Goal: Navigation & Orientation: Locate item on page

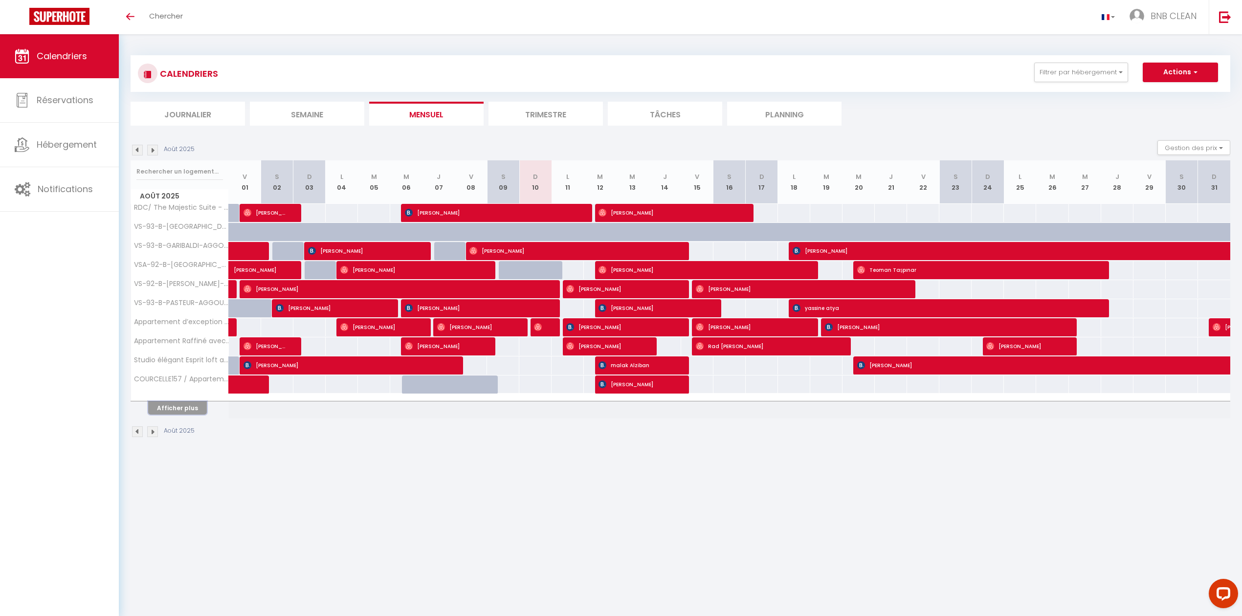
click at [184, 409] on button "Afficher plus" at bounding box center [177, 407] width 59 height 13
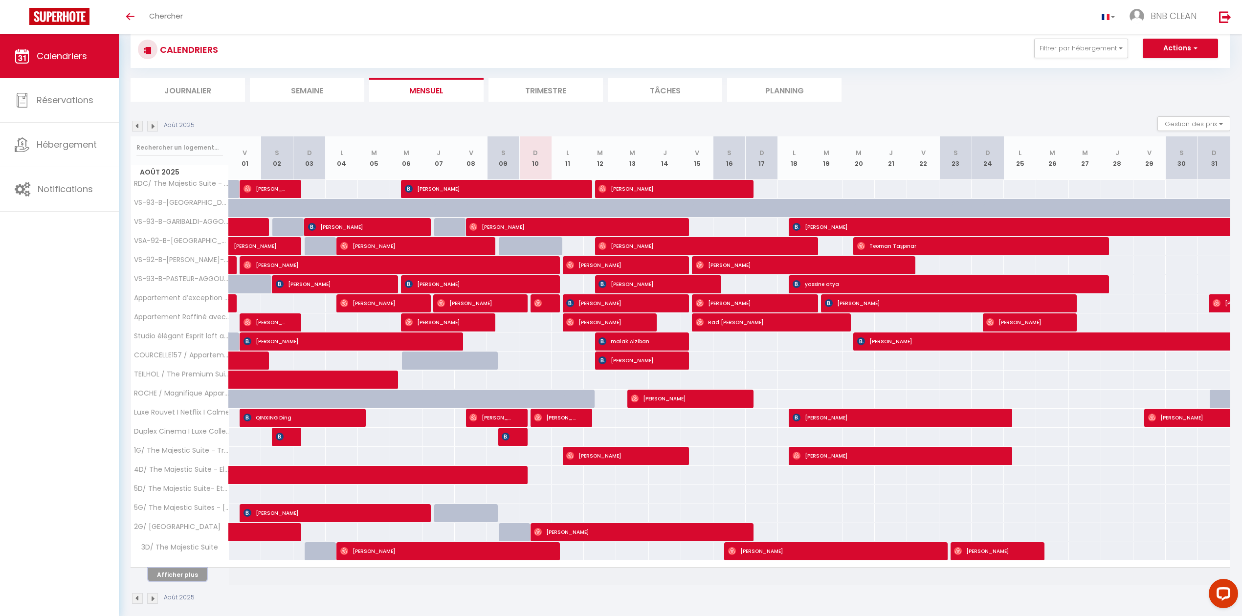
scroll to position [38, 0]
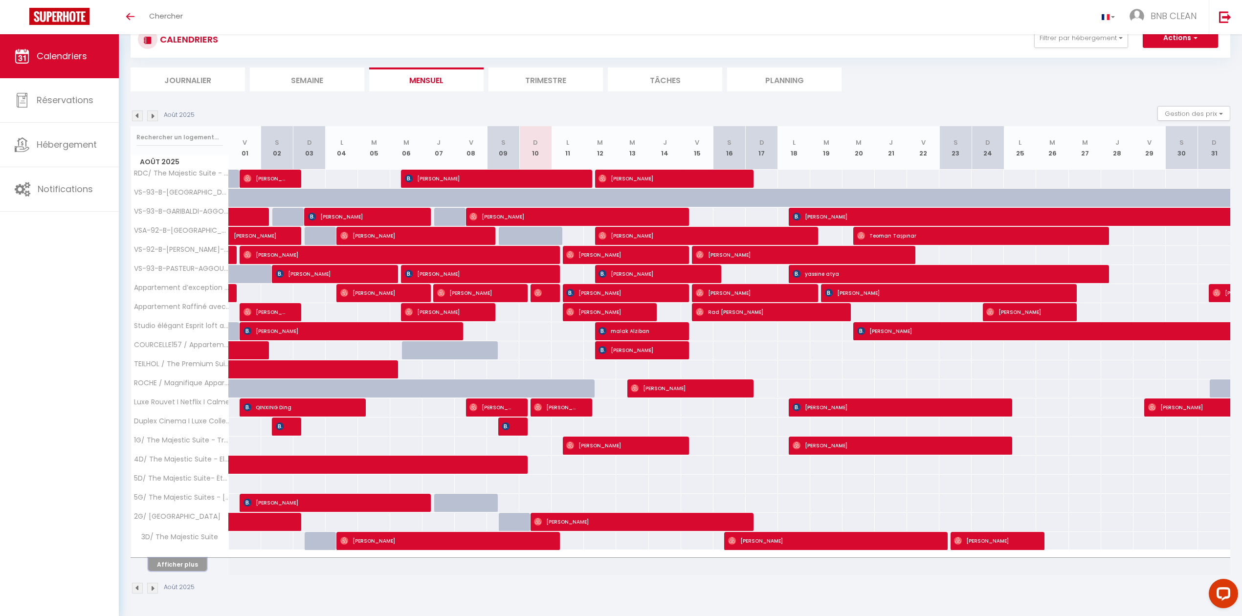
click at [182, 565] on button "Afficher plus" at bounding box center [177, 564] width 59 height 13
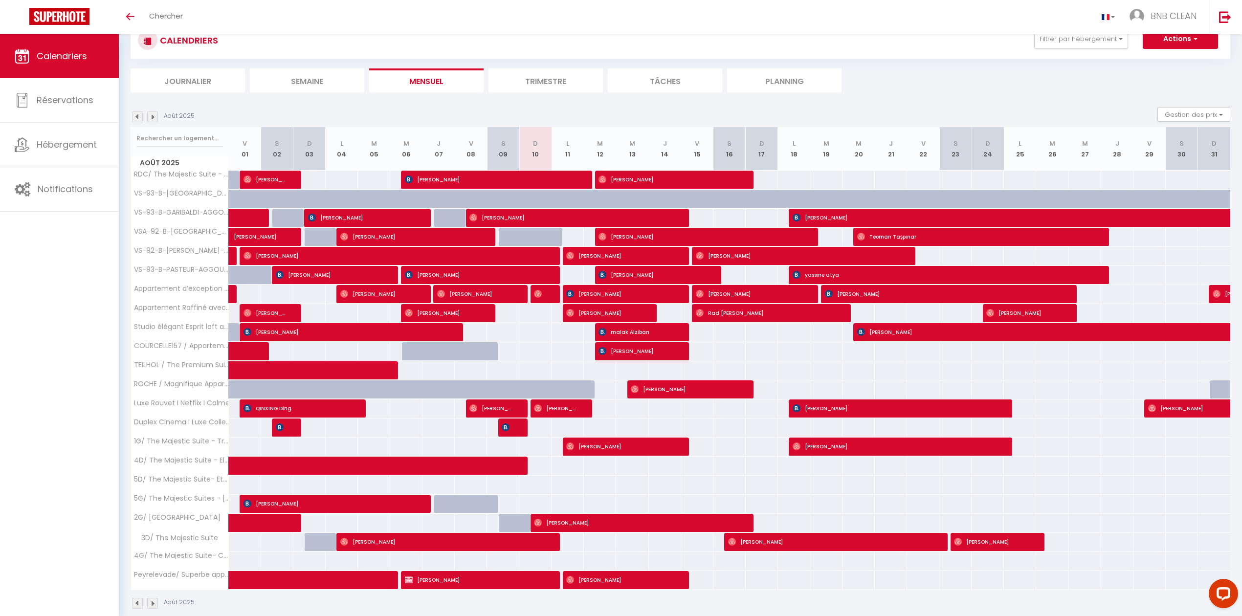
scroll to position [51, 0]
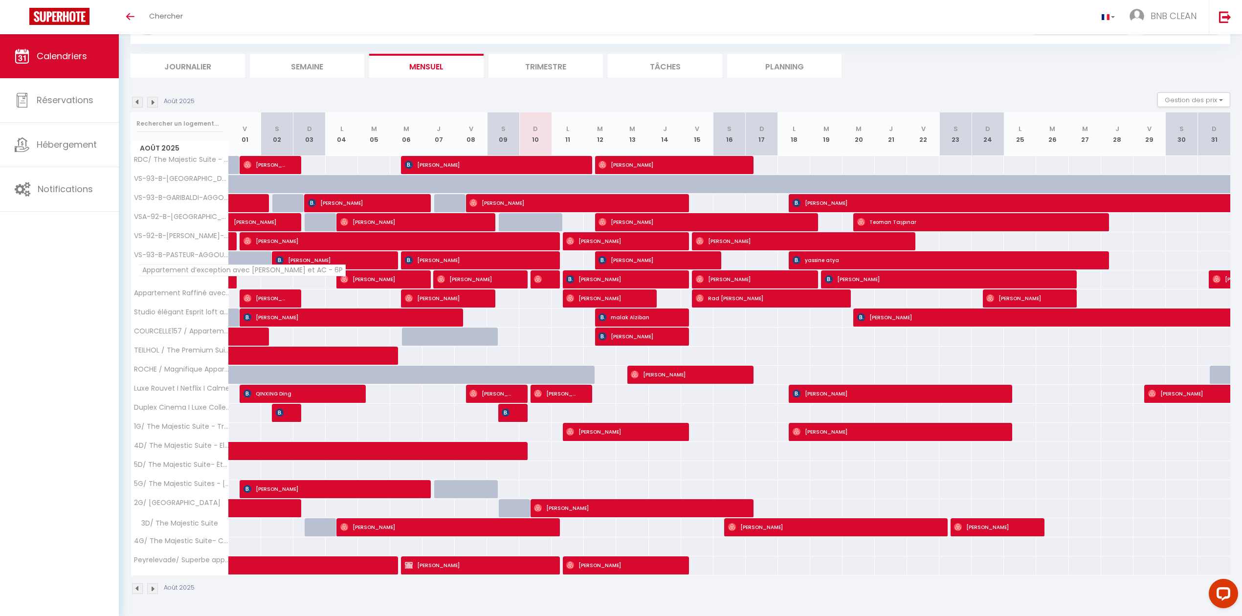
click at [224, 268] on span "Appartement d’exception avec [PERSON_NAME] et AC - 6P" at bounding box center [241, 270] width 207 height 12
copy tr "Appartement d’exception avec [PERSON_NAME] et AC - 6P"
click at [194, 558] on span "Peyrelevade/ Superbe appartement cosy & design – [GEOGRAPHIC_DATA]" at bounding box center [268, 556] width 261 height 12
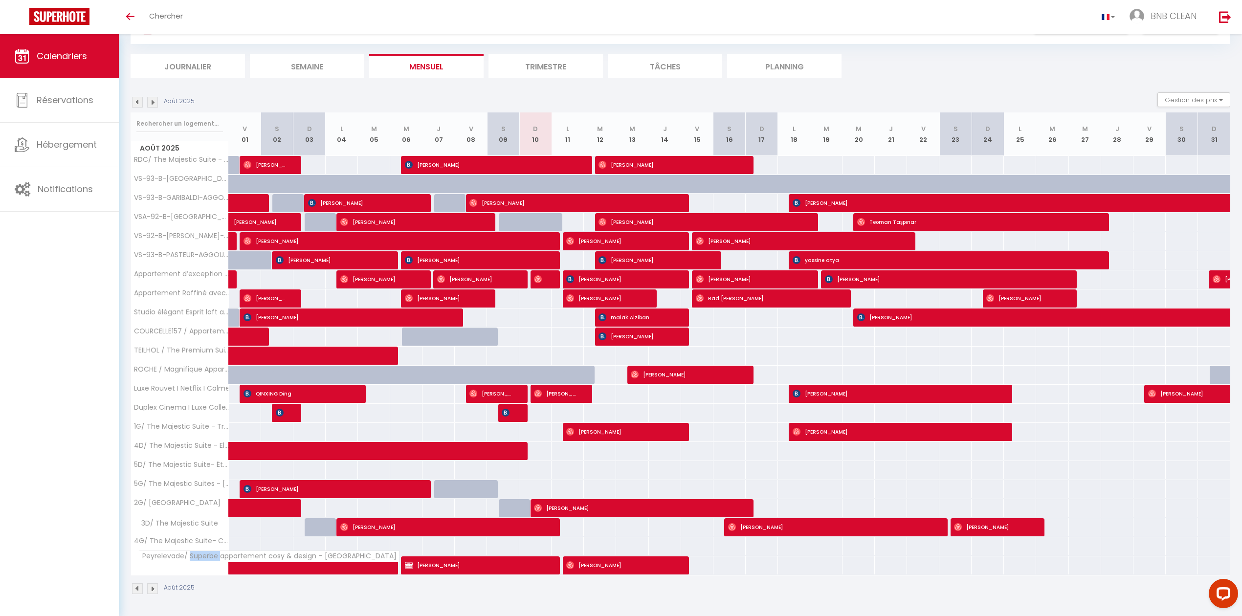
click at [194, 558] on span "Peyrelevade/ Superbe appartement cosy & design – [GEOGRAPHIC_DATA]" at bounding box center [268, 556] width 261 height 12
copy tr "Peyrelevade/ Superbe appartement cosy & design – [GEOGRAPHIC_DATA]"
click at [175, 526] on span "3D/ The Majestic Suite" at bounding box center [176, 523] width 88 height 11
click at [159, 555] on span "Peyrelevade/ Superbe appartement cosy & design – [GEOGRAPHIC_DATA]" at bounding box center [268, 556] width 261 height 12
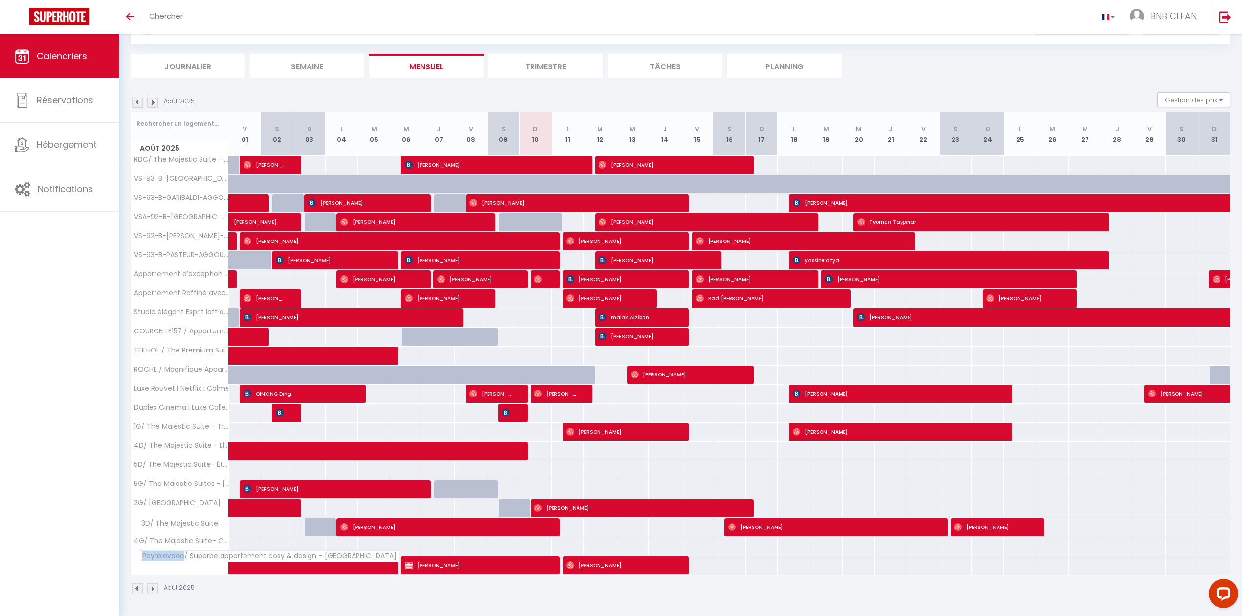
click at [159, 555] on span "Peyrelevade/ Superbe appartement cosy & design – [GEOGRAPHIC_DATA]" at bounding box center [268, 556] width 261 height 12
copy tr "Peyrelevade/ Superbe appartement cosy & design – [GEOGRAPHIC_DATA]"
